Goal: Transaction & Acquisition: Purchase product/service

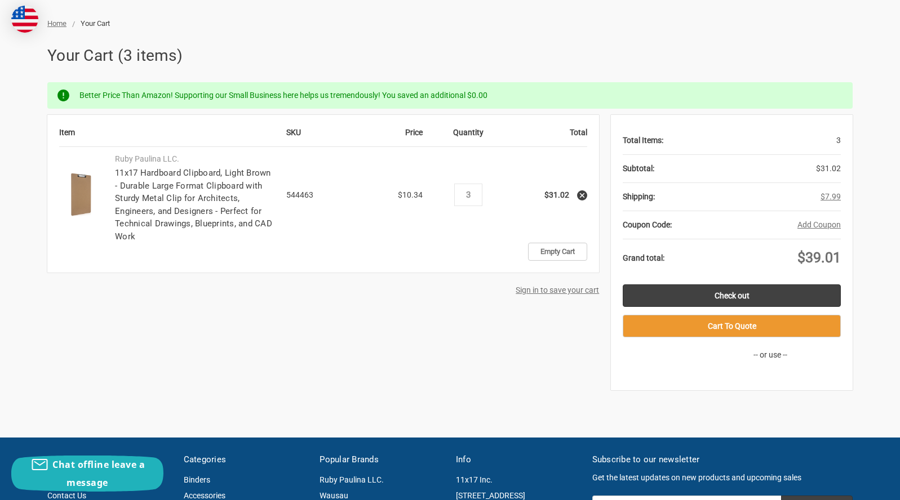
scroll to position [169, 0]
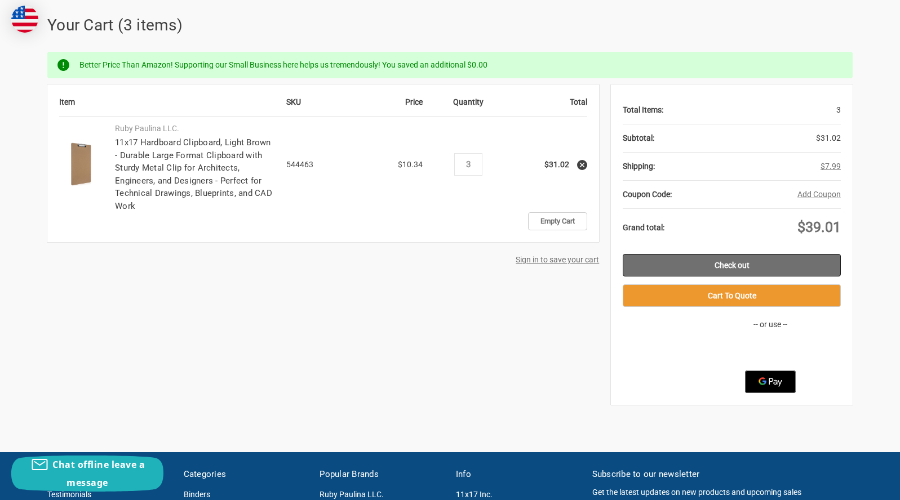
click at [733, 263] on link "Check out" at bounding box center [732, 265] width 218 height 23
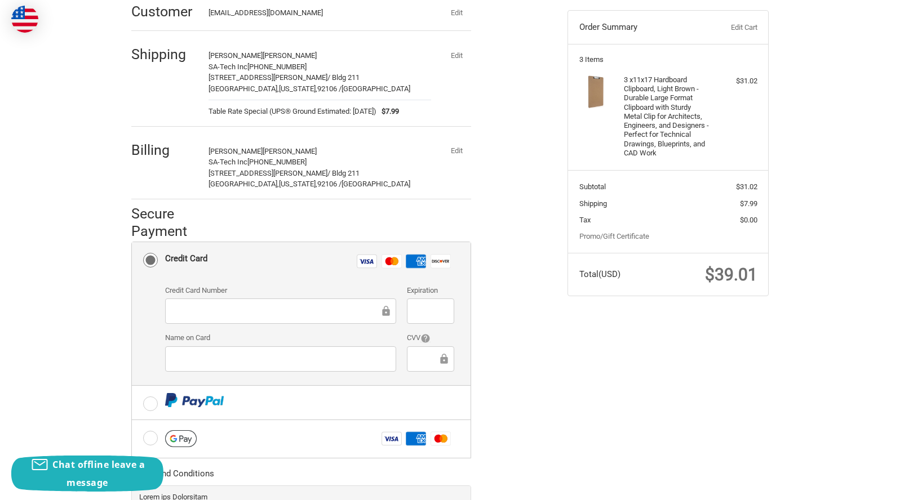
scroll to position [56, 0]
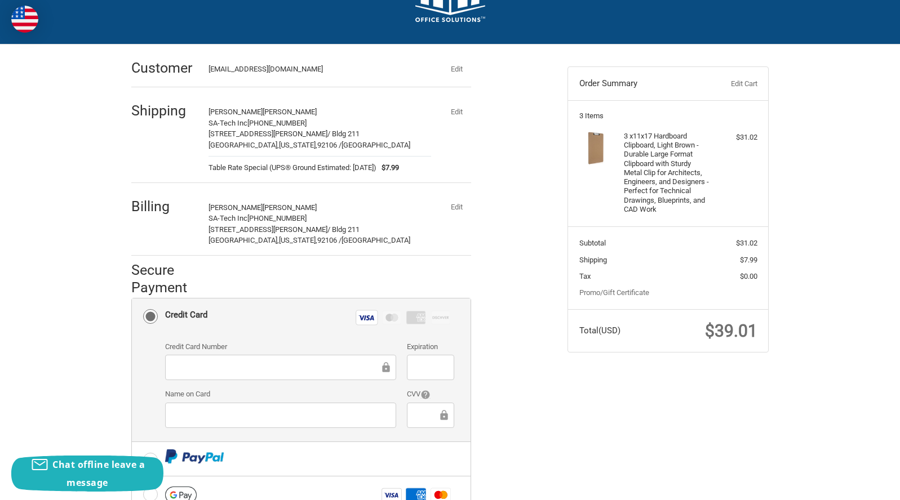
click at [458, 108] on button "Edit" at bounding box center [456, 112] width 29 height 16
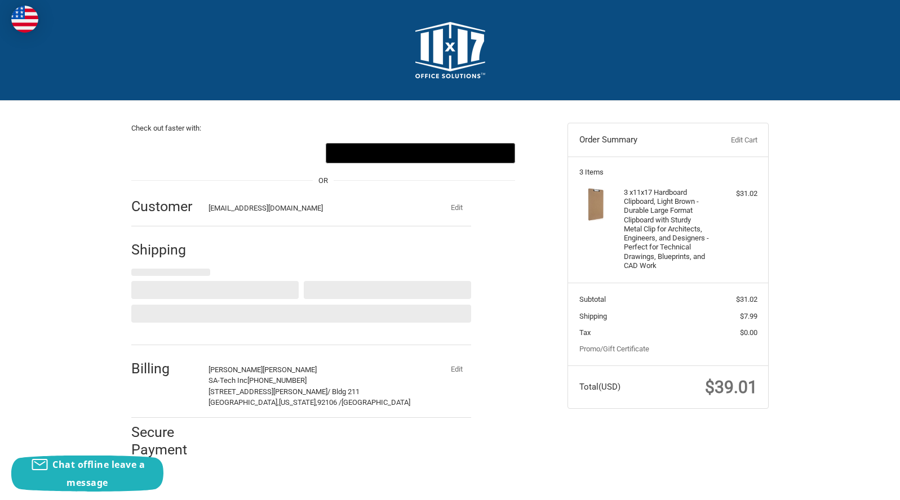
scroll to position [0, 0]
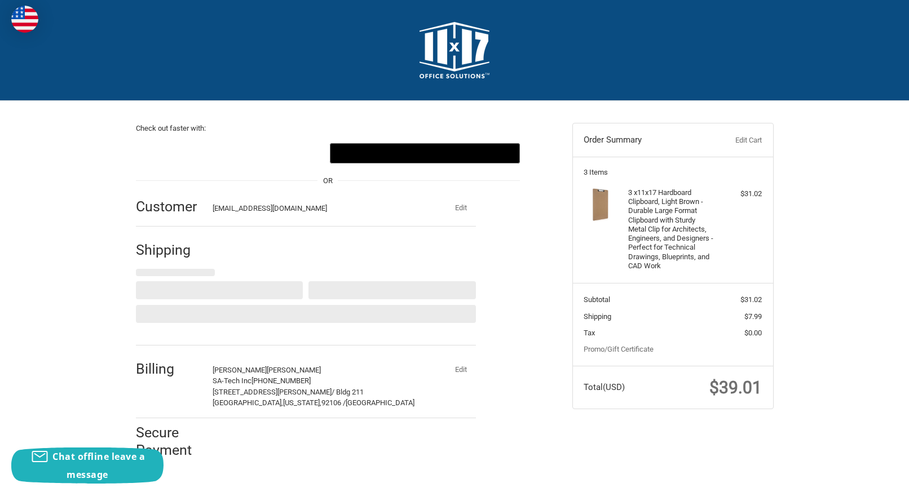
select select "US"
select select "CA"
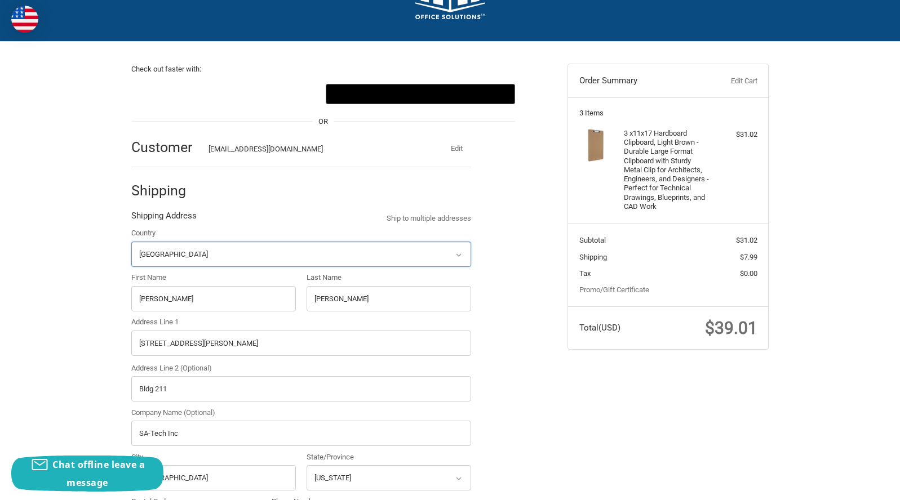
scroll to position [169, 0]
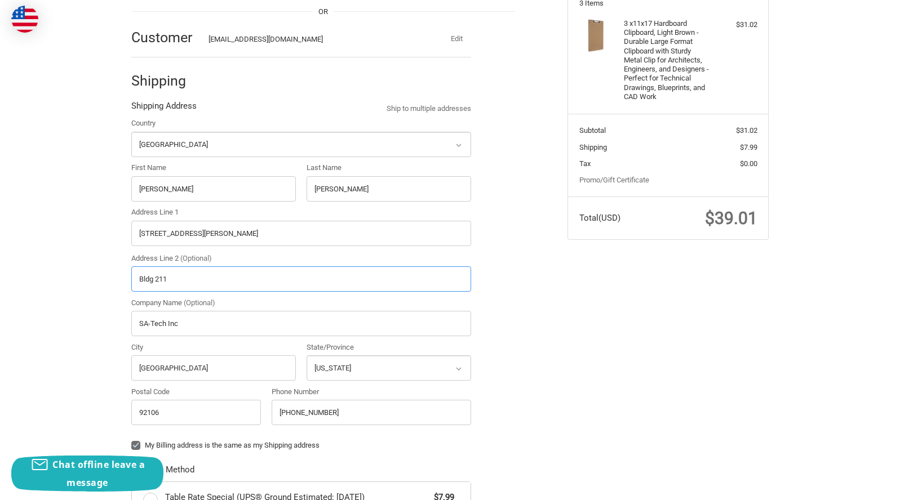
click at [194, 274] on input "Bldg 211" at bounding box center [301, 279] width 340 height 25
click at [614, 349] on div "Check out faster with: @import url(//fonts.googleapis.com/css?family=Google+San…" at bounding box center [450, 427] width 676 height 990
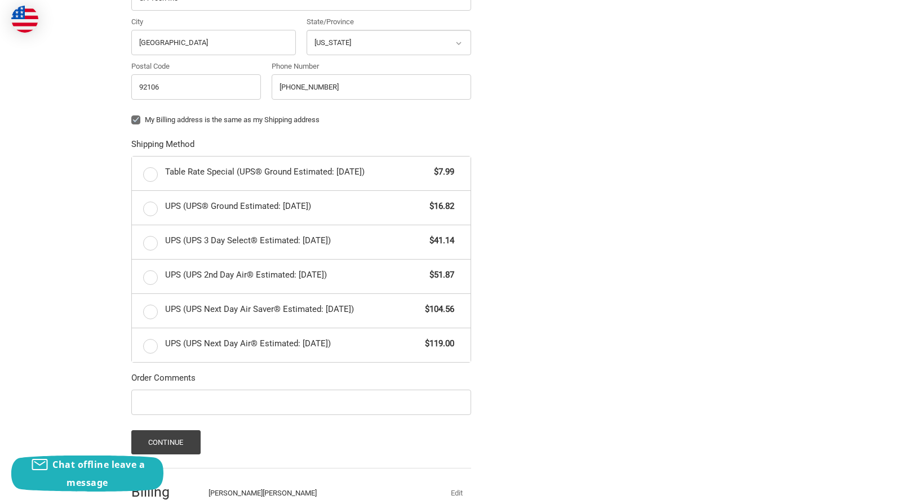
scroll to position [507, 0]
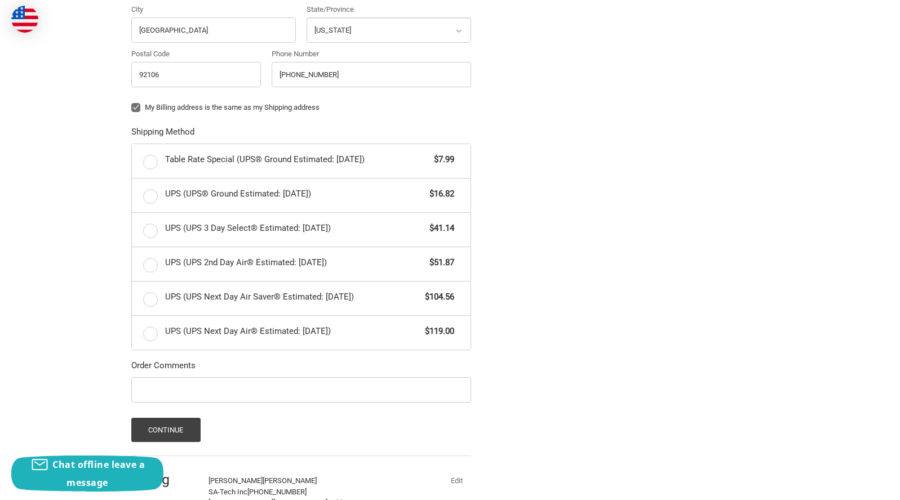
click at [135, 107] on label "My Billing address is the same as my Shipping address" at bounding box center [301, 107] width 340 height 9
click at [132, 103] on input "My Billing address is the same as my Shipping address" at bounding box center [131, 102] width 1 height 1
checkbox input "false"
click at [150, 156] on label "Table Rate Special (UPS® Ground Estimated: Wed, Sep 10) $7.99" at bounding box center [301, 161] width 339 height 34
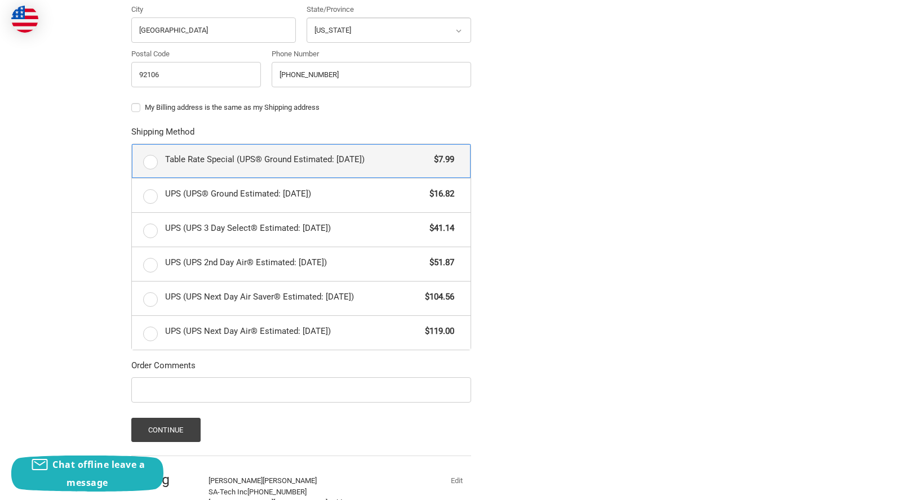
click at [132, 145] on input "Table Rate Special (UPS® Ground Estimated: Wed, Sep 10) $7.99" at bounding box center [132, 144] width 1 height 1
radio input "true"
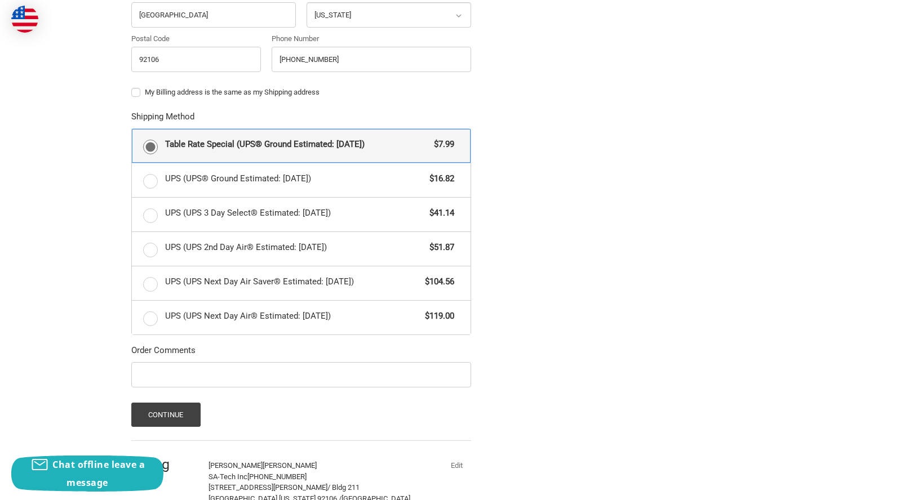
scroll to position [601, 0]
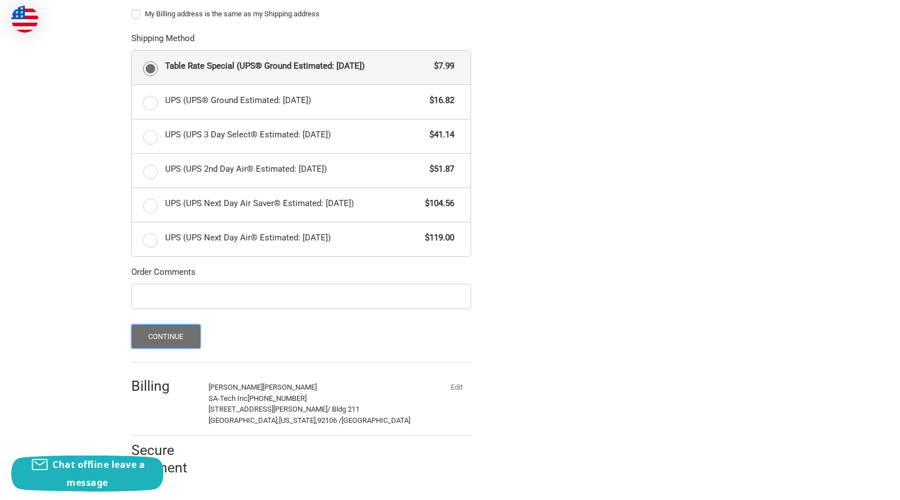
click at [163, 339] on button "Continue" at bounding box center [165, 337] width 69 height 24
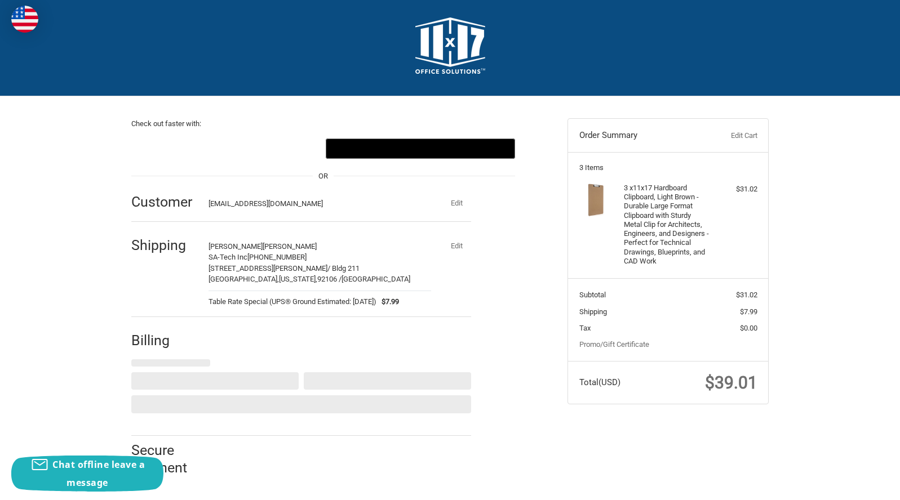
scroll to position [0, 0]
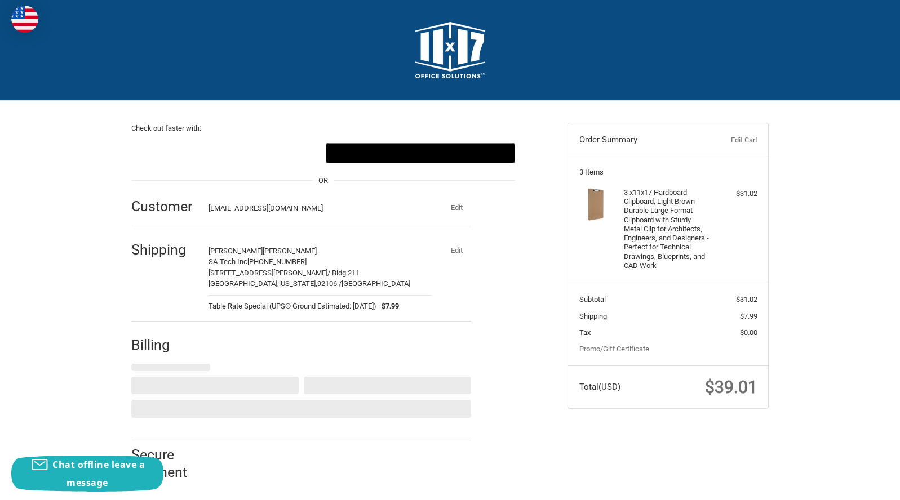
select select "US"
select select "CA"
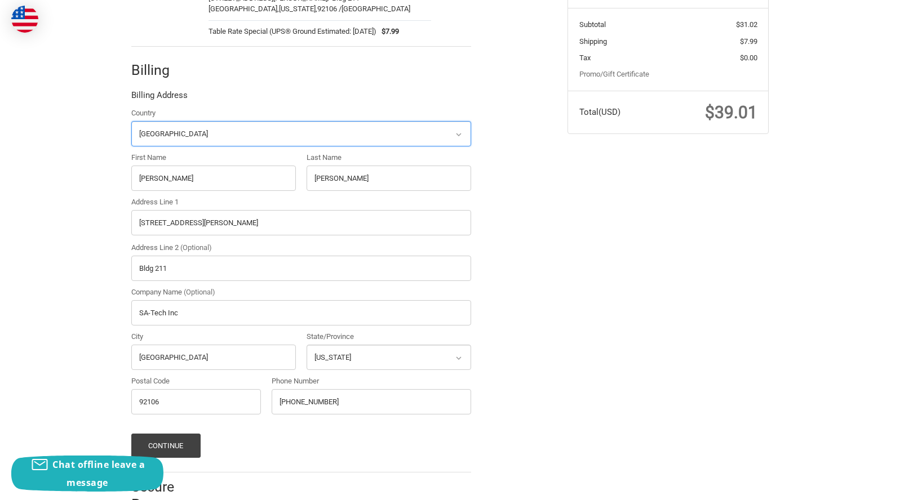
scroll to position [255, 0]
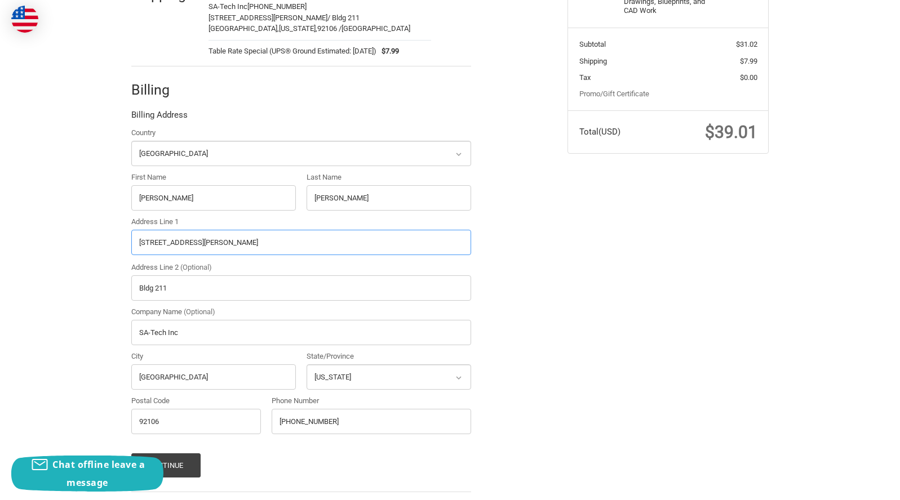
drag, startPoint x: 203, startPoint y: 241, endPoint x: 51, endPoint y: 265, distance: 153.5
click at [52, 265] on div "Check out faster with: @import url(//fonts.googleapis.com/css?family=Google+San…" at bounding box center [450, 196] width 900 height 700
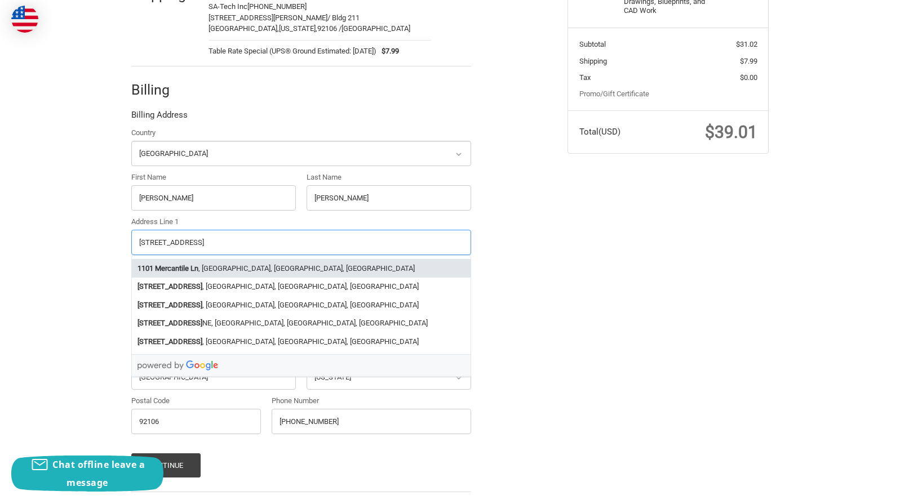
click at [227, 270] on li "1101 Mercantile Ln , Upper Marlboro, MD, USA" at bounding box center [301, 268] width 339 height 19
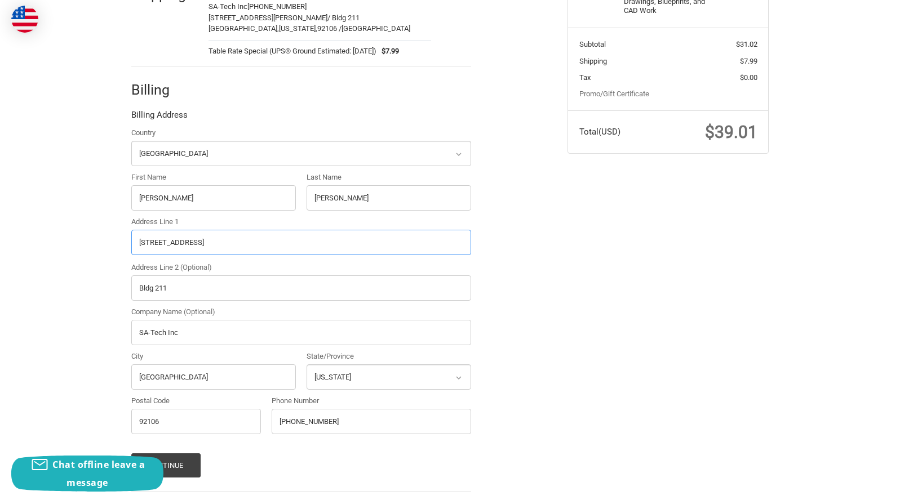
type input "1101 Mercantile Ln"
click at [227, 270] on label "Address Line 2 (Optional)" at bounding box center [301, 267] width 340 height 11
click at [227, 276] on input "Bldg 211" at bounding box center [301, 288] width 340 height 25
type input "Upper Marlboro"
select select "MD"
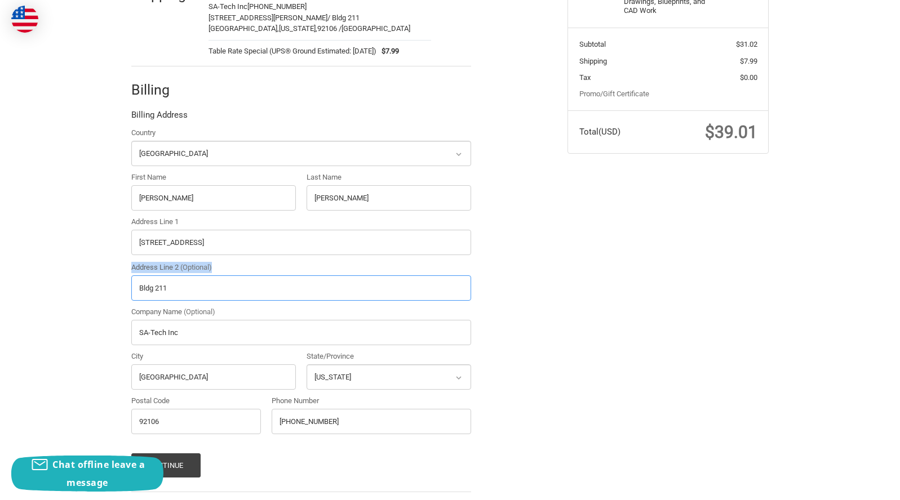
type input "20774"
type input "Ste 200"
click at [33, 311] on div "Check out faster with: @import url(//fonts.googleapis.com/css?family=Google+San…" at bounding box center [450, 196] width 900 height 700
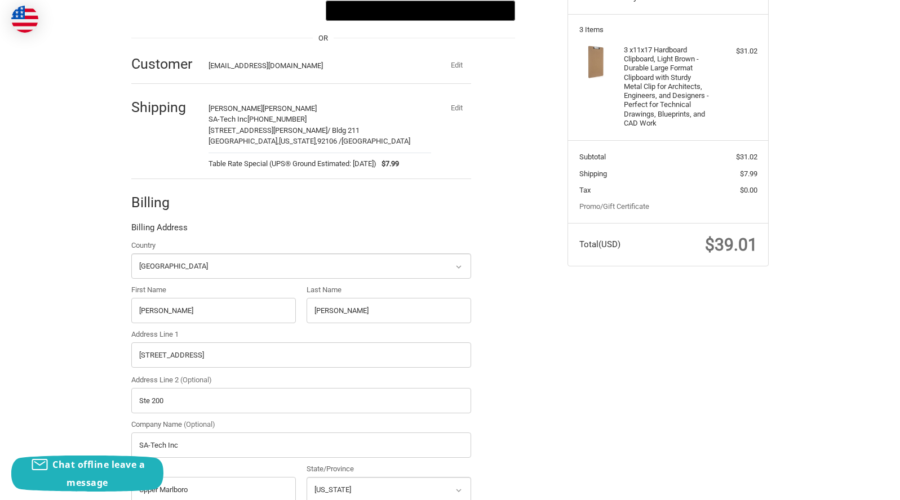
click at [455, 108] on button "Edit" at bounding box center [456, 108] width 29 height 16
select select "US"
select select "CA"
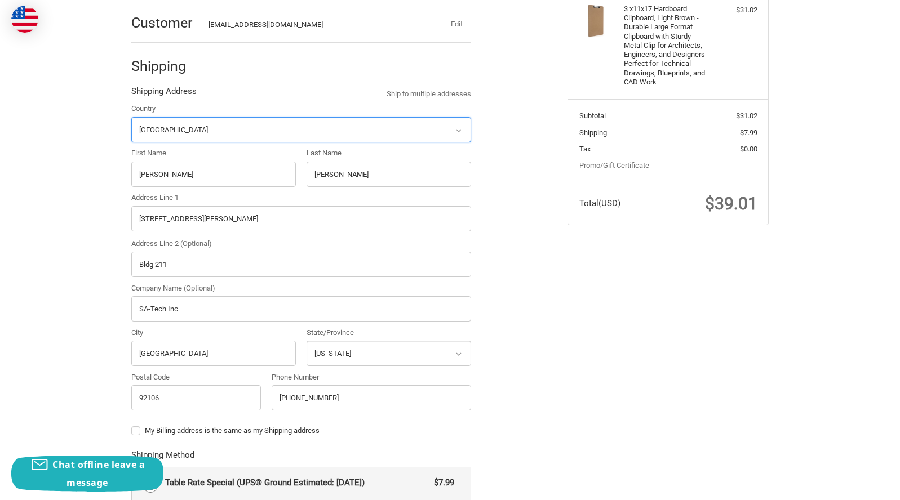
scroll to position [227, 0]
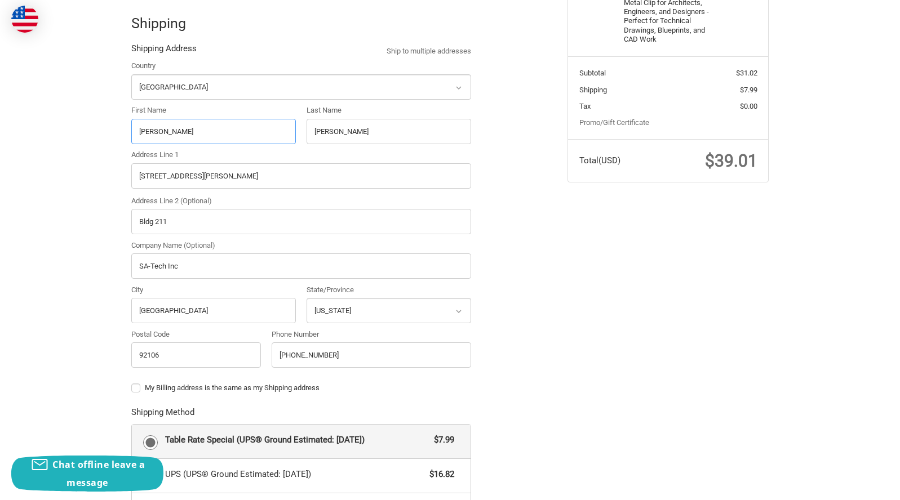
drag, startPoint x: 186, startPoint y: 131, endPoint x: 26, endPoint y: 142, distance: 160.4
click at [28, 143] on div "Check out faster with: @import url(//fonts.googleapis.com/css?family=Google+San…" at bounding box center [450, 369] width 900 height 990
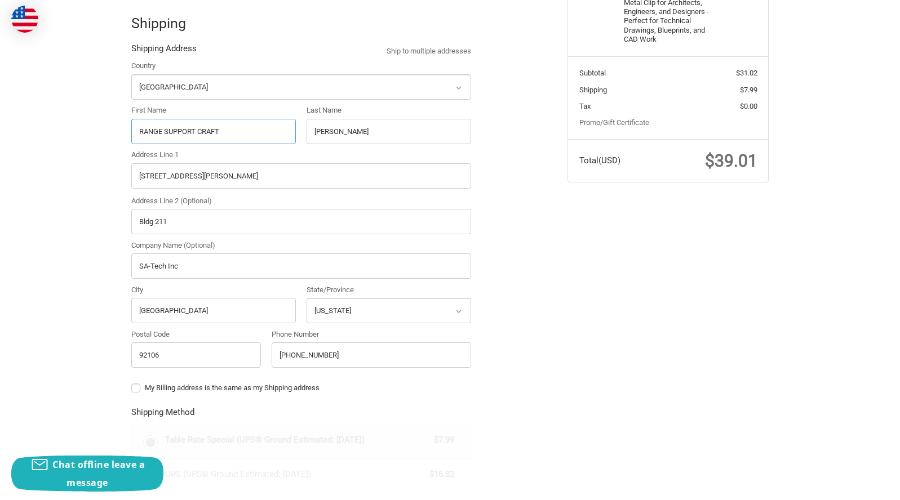
type input "RANGE SUPPORT CRAFT"
type input "OFFICE"
click at [84, 246] on div "Check out faster with: @import url(//fonts.googleapis.com/css?family=Google+San…" at bounding box center [450, 369] width 900 height 990
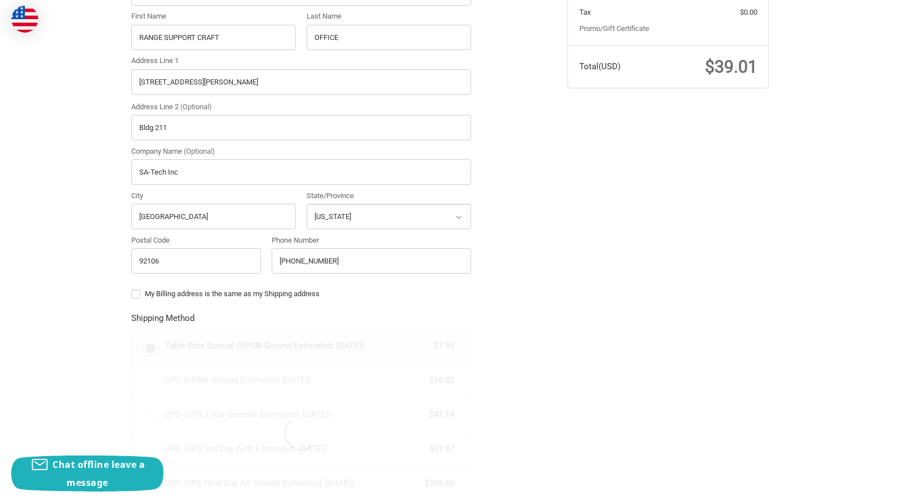
scroll to position [452, 0]
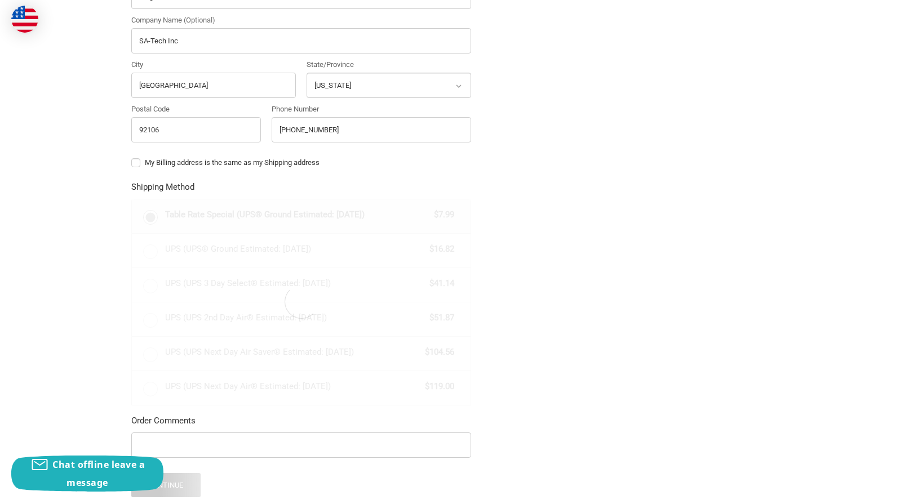
click at [77, 219] on div "Check out faster with: @import url(//fonts.googleapis.com/css?family=Google+San…" at bounding box center [450, 144] width 900 height 990
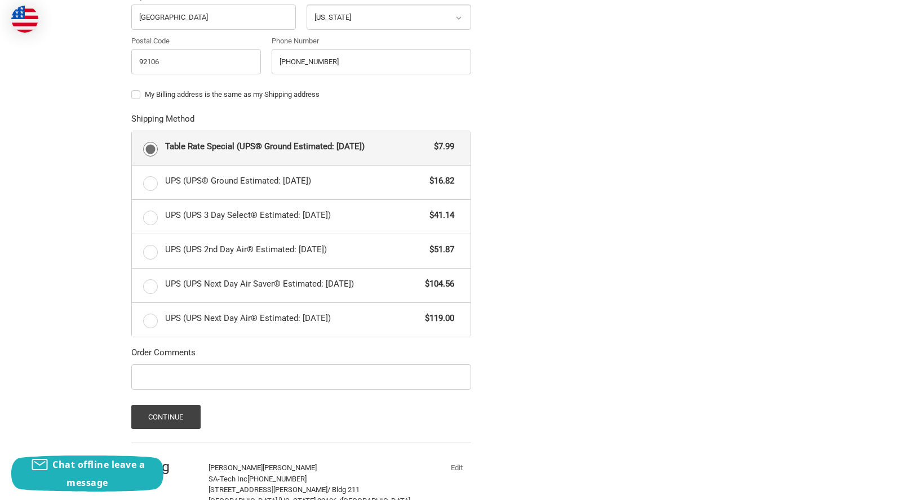
scroll to position [601, 0]
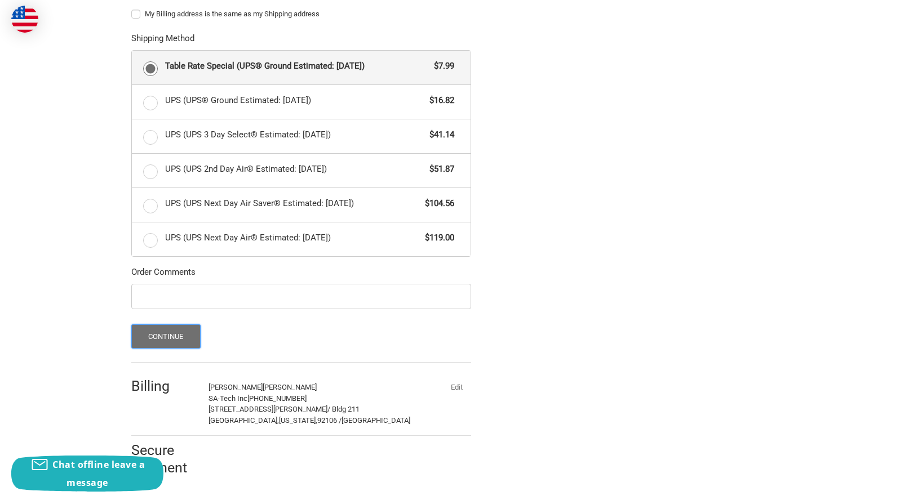
click at [169, 337] on button "Continue" at bounding box center [165, 337] width 69 height 24
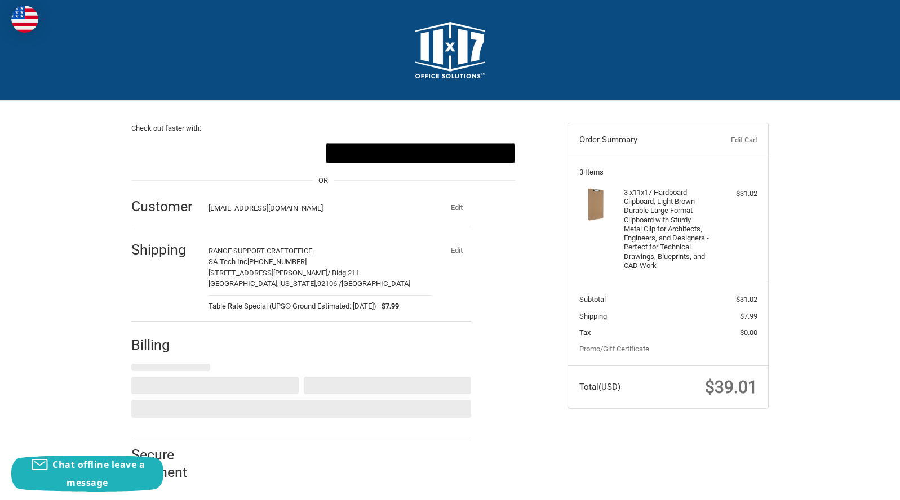
select select "US"
select select "CA"
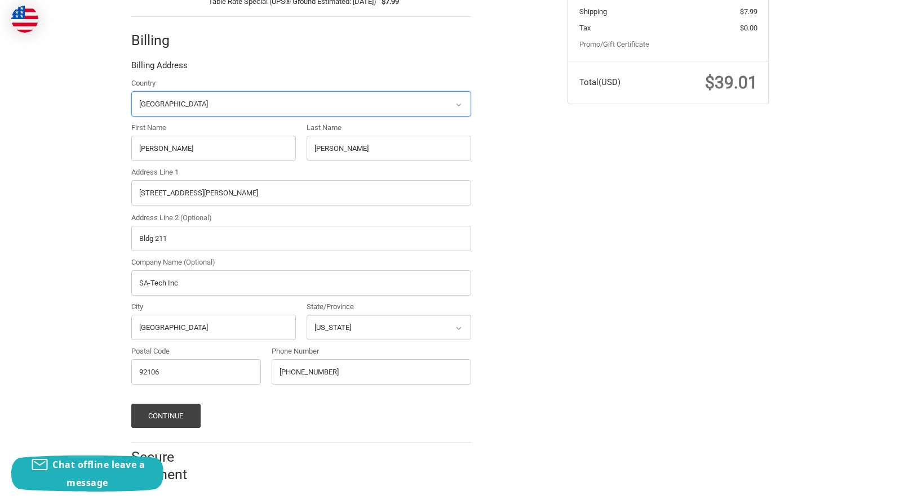
scroll to position [312, 0]
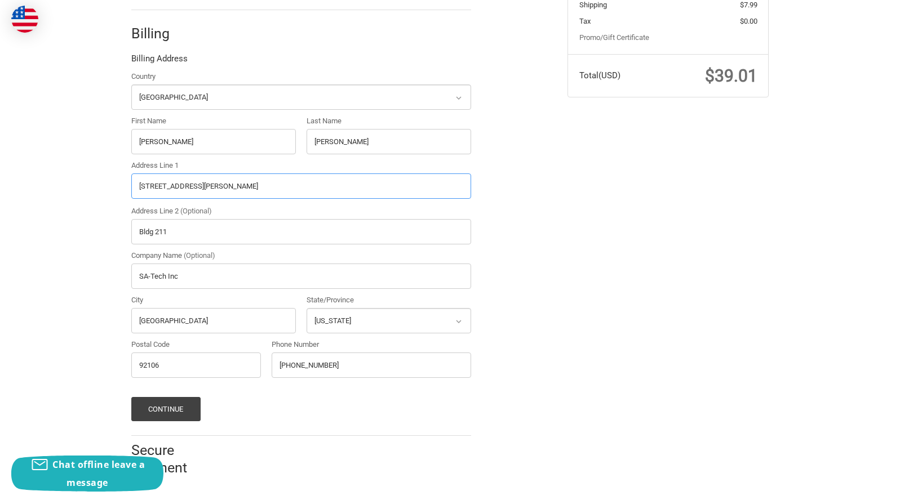
drag, startPoint x: 214, startPoint y: 191, endPoint x: 22, endPoint y: 220, distance: 194.4
click at [59, 209] on div "Check out faster with: @import url(//fonts.googleapis.com/css?family=Google+San…" at bounding box center [450, 139] width 900 height 700
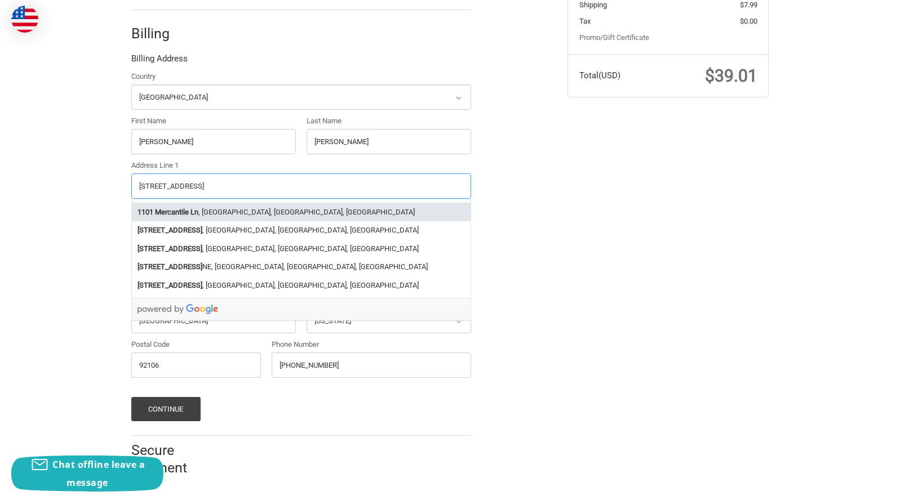
click at [219, 210] on li "1101 Mercantile Ln , Upper Marlboro, MD, USA" at bounding box center [301, 212] width 339 height 19
type input "1101 Mercantile Ln"
type input "Upper Marlboro"
select select "MD"
type input "20774"
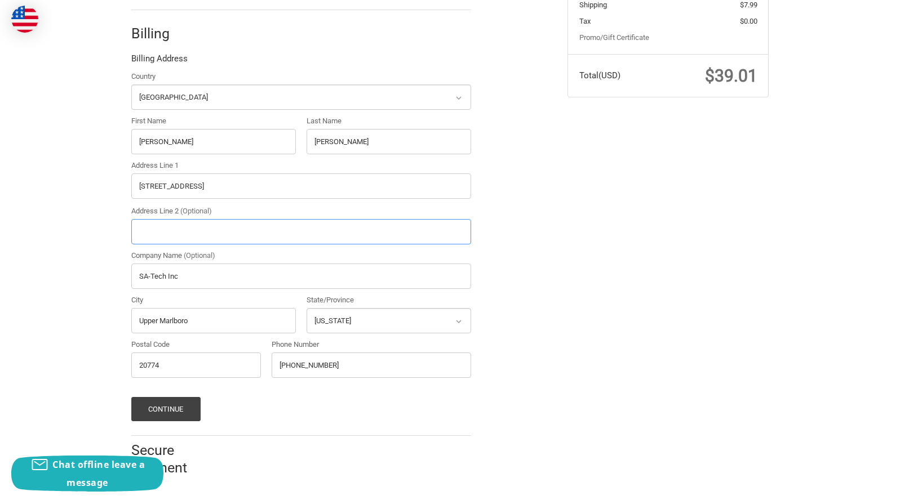
click at [218, 237] on input "Address Line 2 (Optional)" at bounding box center [301, 231] width 340 height 25
type input "Ste 200"
click at [36, 317] on div "Check out faster with: @import url(//fonts.googleapis.com/css?family=Google+San…" at bounding box center [450, 139] width 900 height 700
click at [171, 412] on button "Continue" at bounding box center [165, 409] width 69 height 24
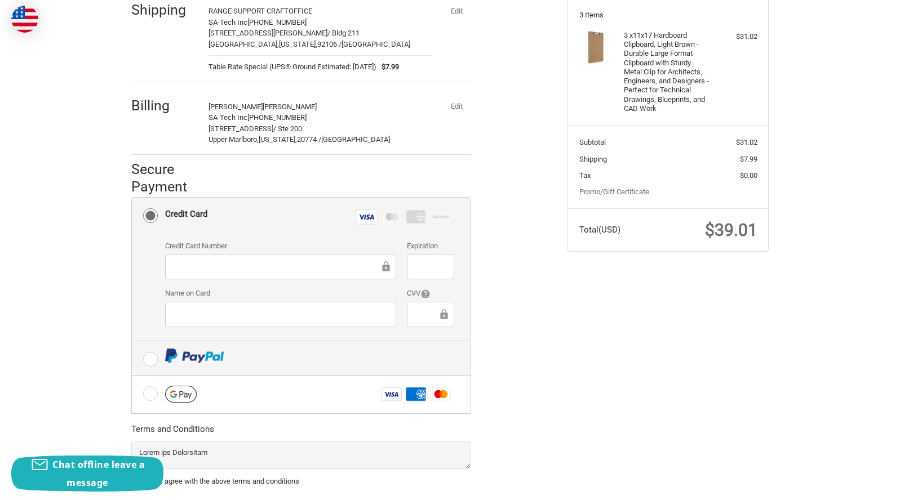
scroll to position [228, 0]
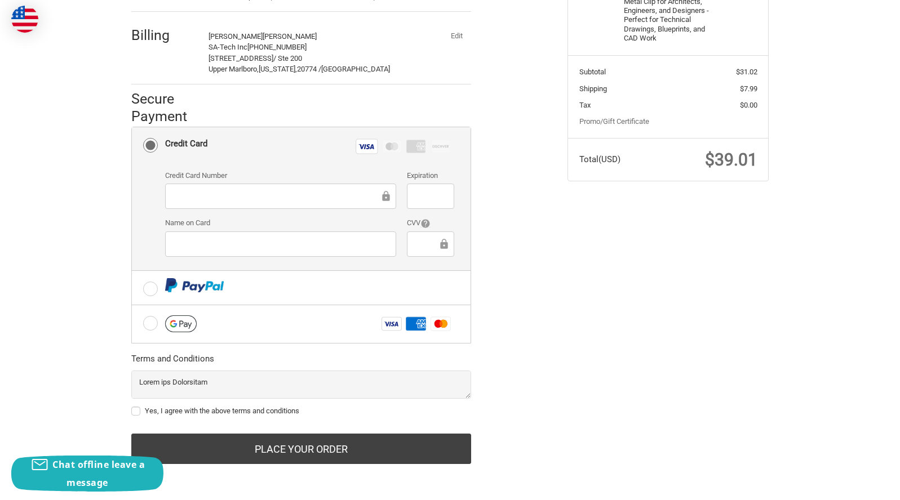
click at [157, 407] on label "Yes, I agree with the above terms and conditions" at bounding box center [301, 411] width 340 height 9
click at [132, 406] on input "Yes, I agree with the above terms and conditions" at bounding box center [131, 406] width 1 height 1
checkbox input "true"
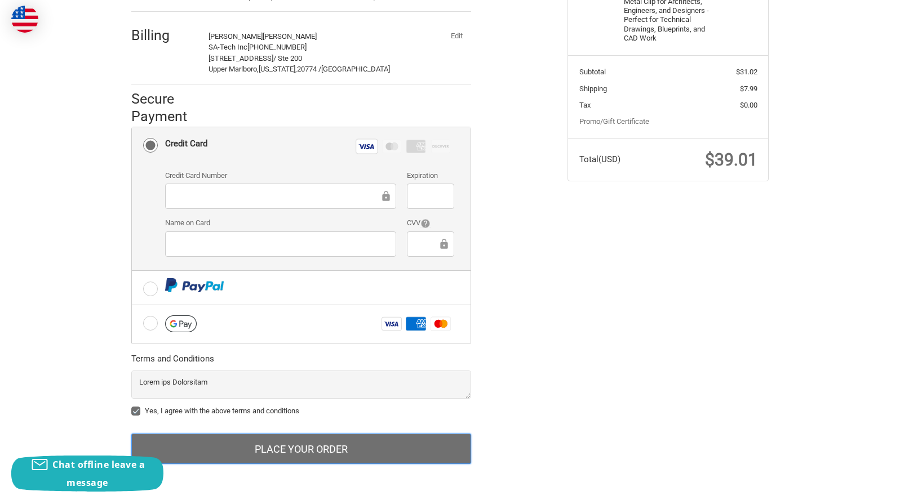
click at [331, 445] on button "Place Your Order" at bounding box center [301, 449] width 340 height 30
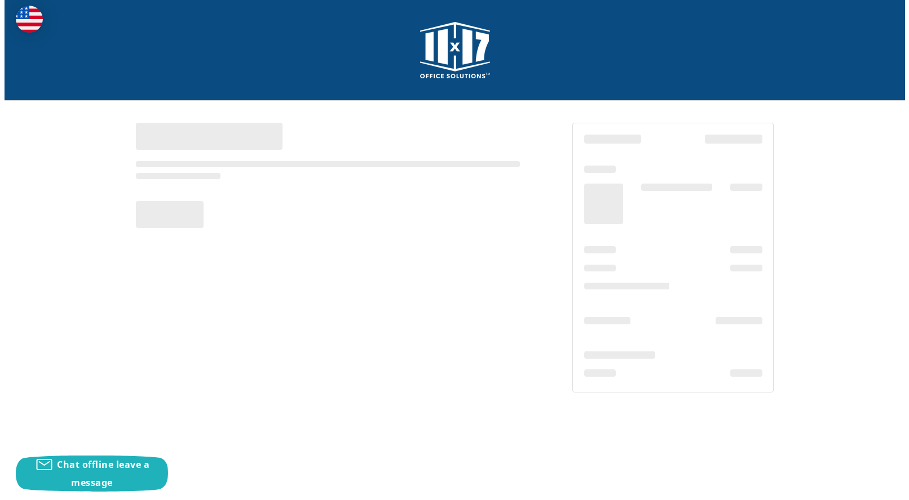
scroll to position [0, 0]
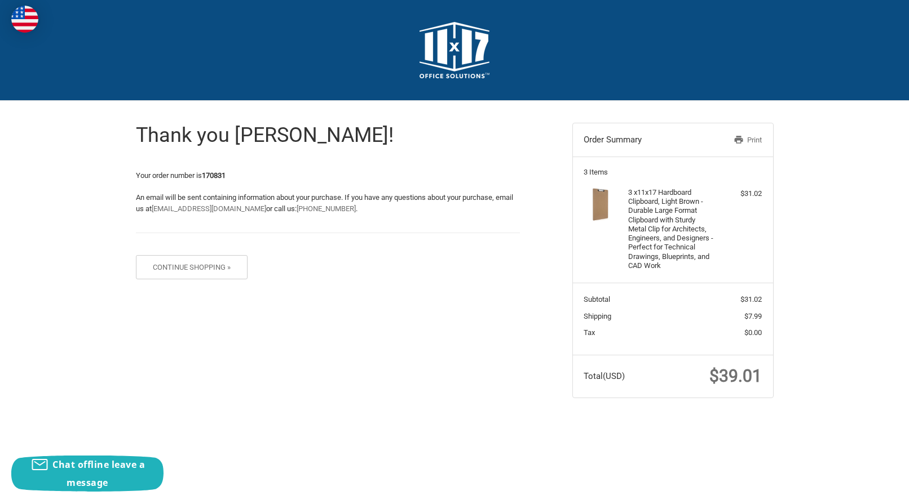
click at [747, 140] on link "Print" at bounding box center [732, 140] width 58 height 11
